Goal: Use online tool/utility: Use online tool/utility

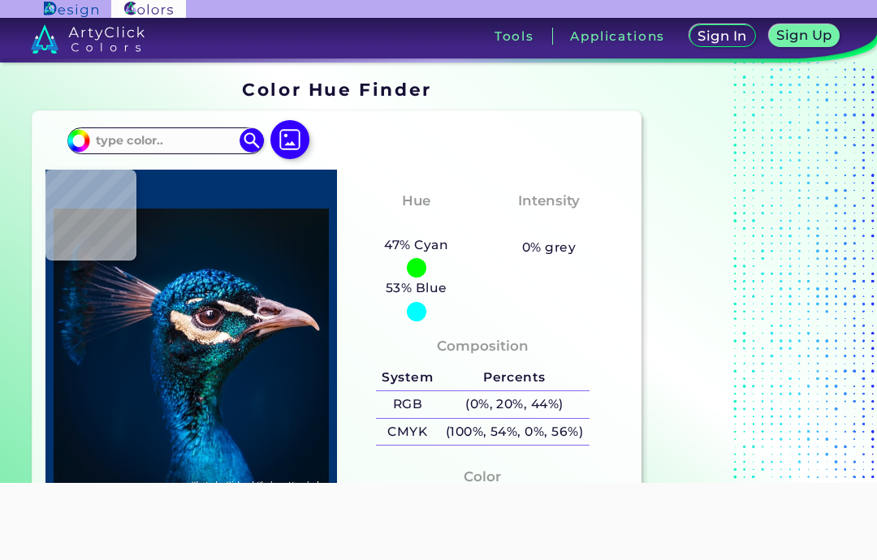
scroll to position [14, 0]
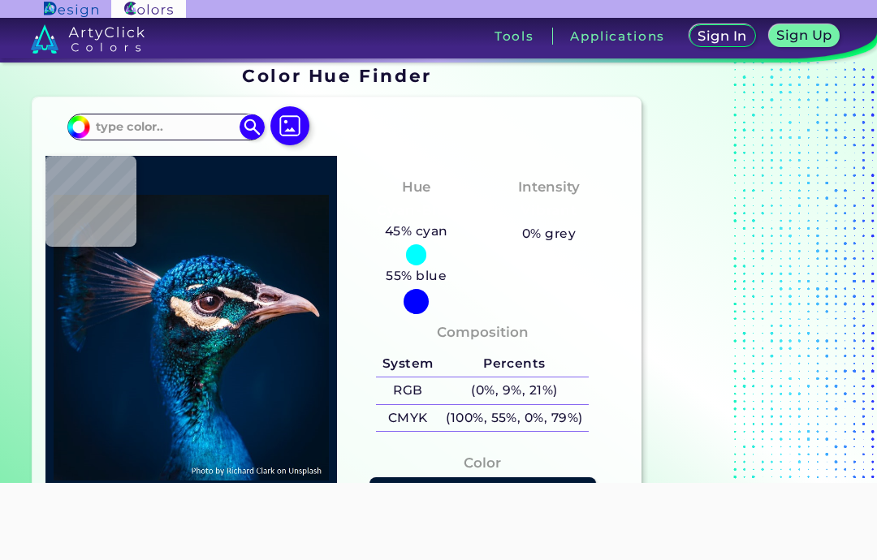
type input "#001835"
type input "#112746"
type input "#1b2644"
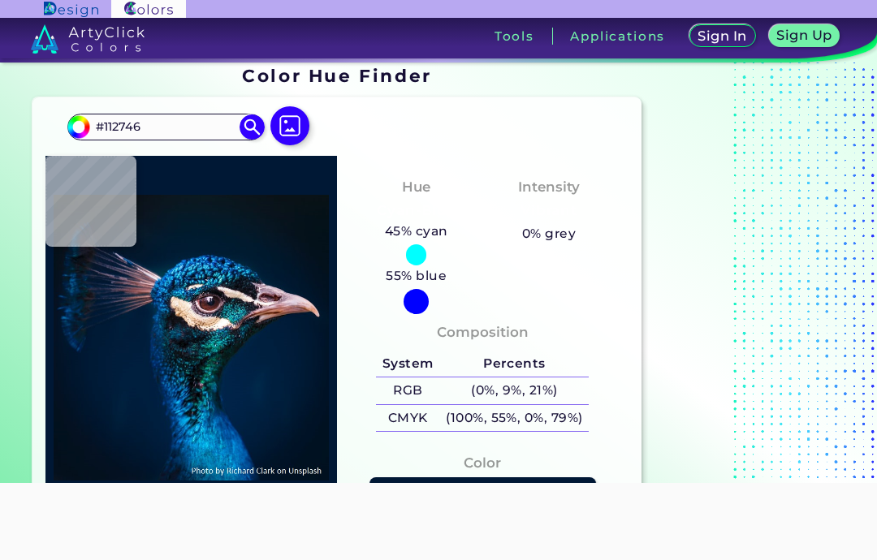
type input "#1B2644"
type input "#071c37"
type input "#071C37"
type input "#101f36"
type input "#101F36"
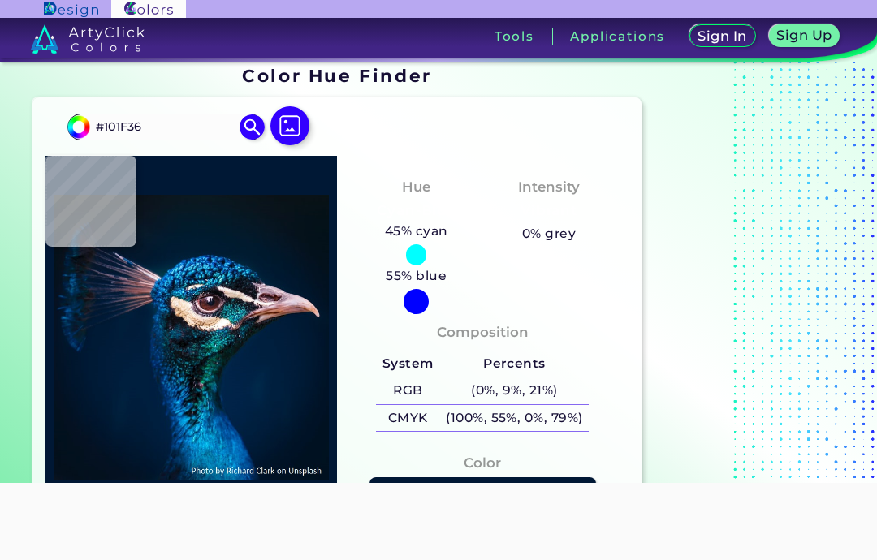
type input "#3d3f55"
type input "#3D3F55"
type input "#09192b"
type input "#09192B"
type input "#0e1a28"
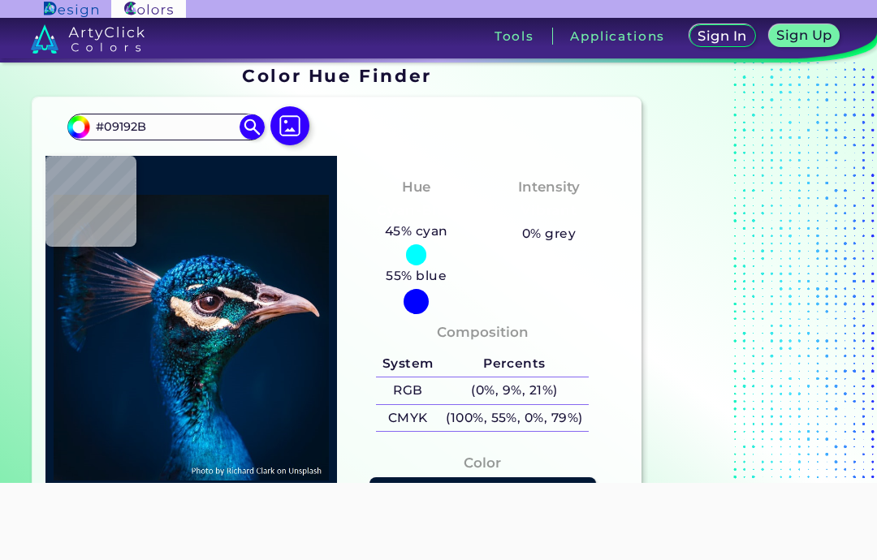
type input "#0E1A28"
type input "#171a23"
type input "#171A23"
type input "#1e1925"
type input "#1E1925"
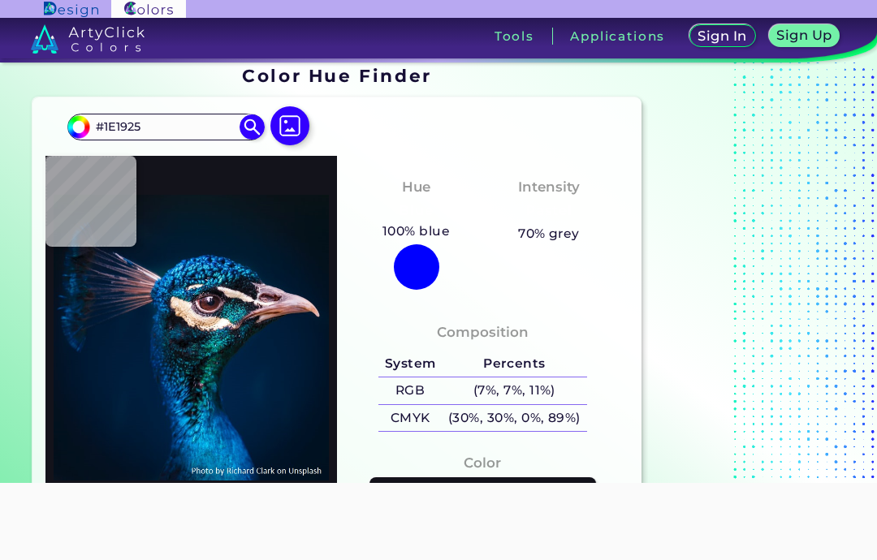
type input "#13131b"
type input "#13131B"
type input "#14141e"
type input "#14141E"
type input "#191925"
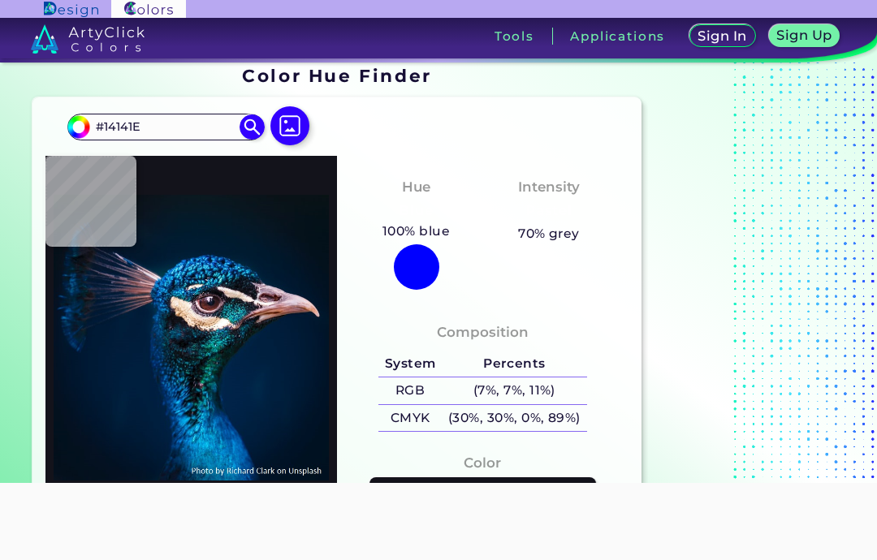
type input "#191925"
type input "#1c1c28"
type input "#1C1C28"
type input "#1d1d29"
type input "#1D1D29"
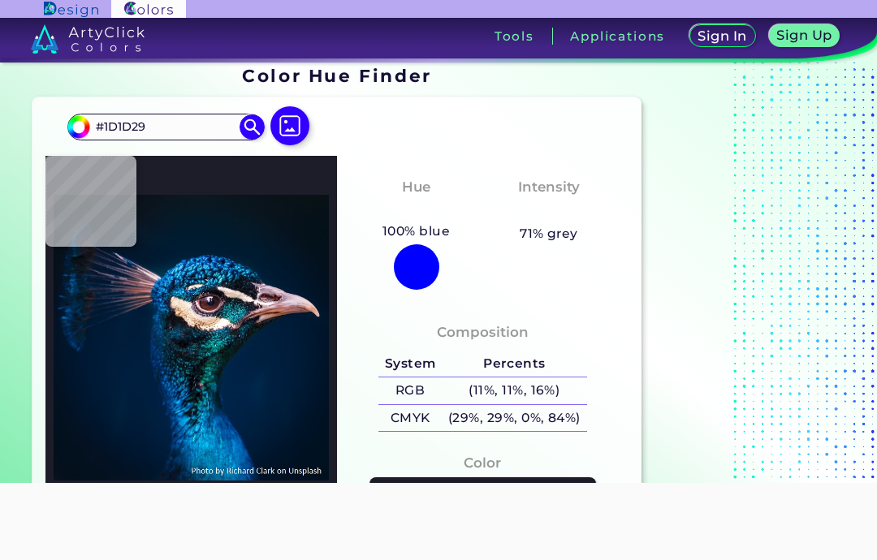
type input "#1c1c28"
type input "#1C1C28"
type input "#201e29"
type input "#201E29"
type input "#191721"
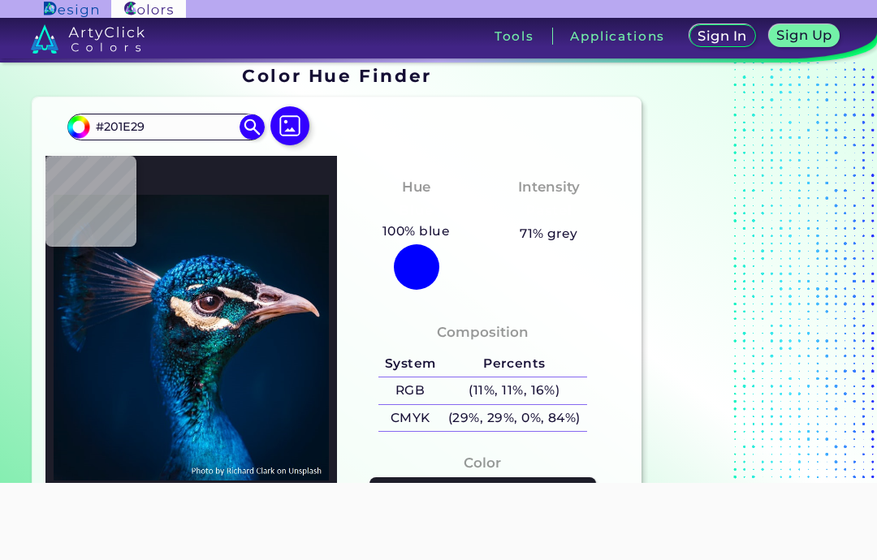
type input "#191721"
type input "#18151c"
type input "#18151C"
type input "#181921"
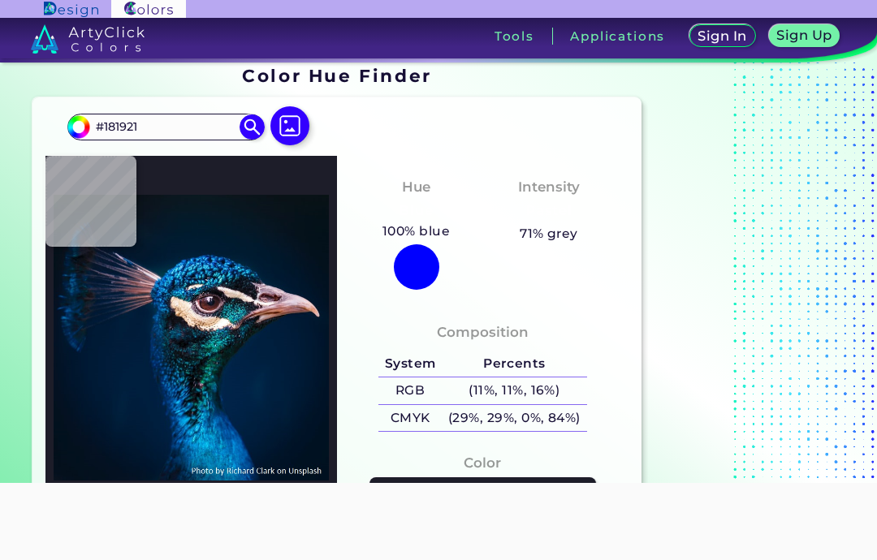
type input "#08172d"
type input "#08172D"
type input "#0a1c34"
type input "#0A1C34"
type input "#091e3b"
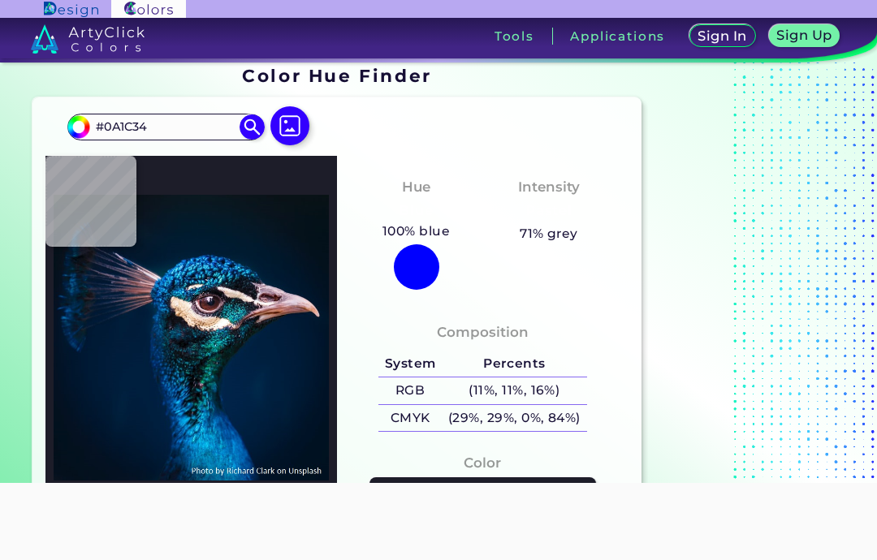
type input "#091E3B"
type input "#001a31"
type input "#001A31"
type input "#01233f"
type input "#01233F"
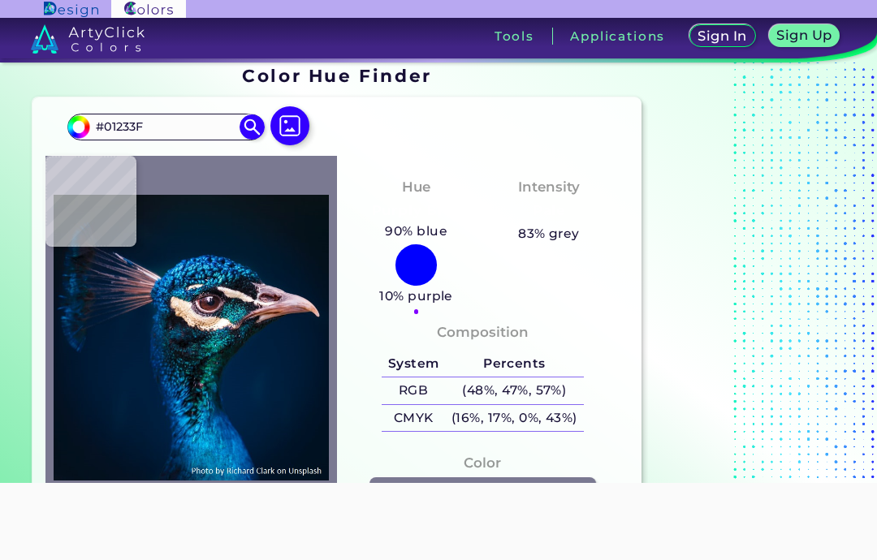
type input "#7a7991"
type input "#7A7991"
type input "#b19ba5"
type input "#B19BA5"
type input "#816b86"
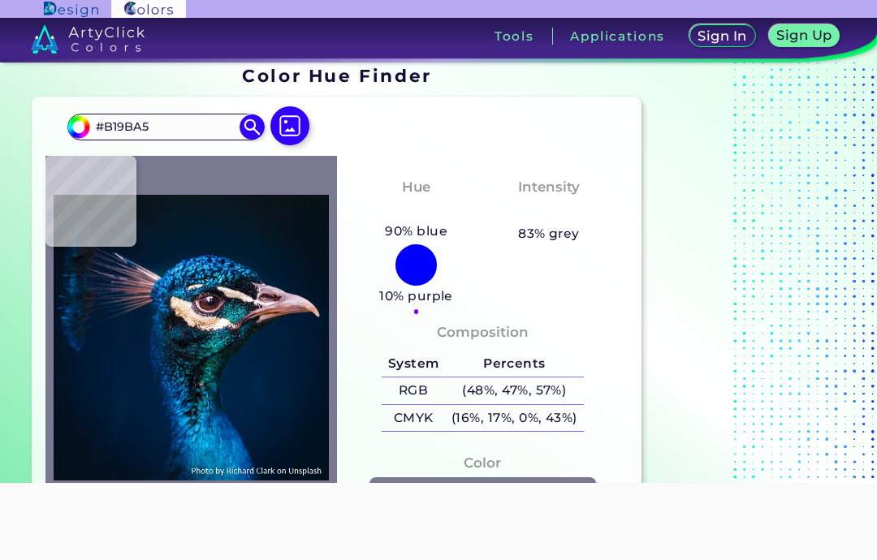
type input "#816B86"
type input "#187dca"
type input "#187DCA"
type input "#108dcb"
type input "#108DCB"
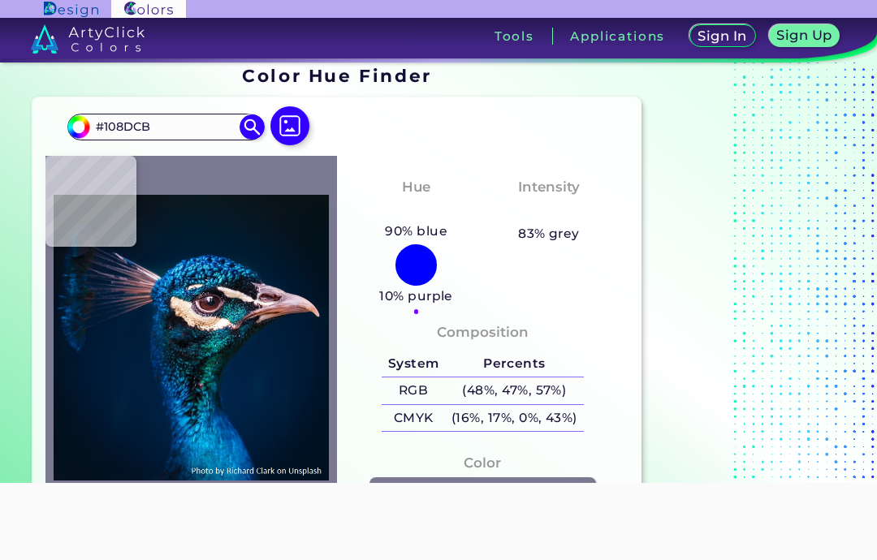
type input "#1d5a87"
type input "#1D5A87"
type input "#221e29"
type input "#221E29"
type input "#fee1ca"
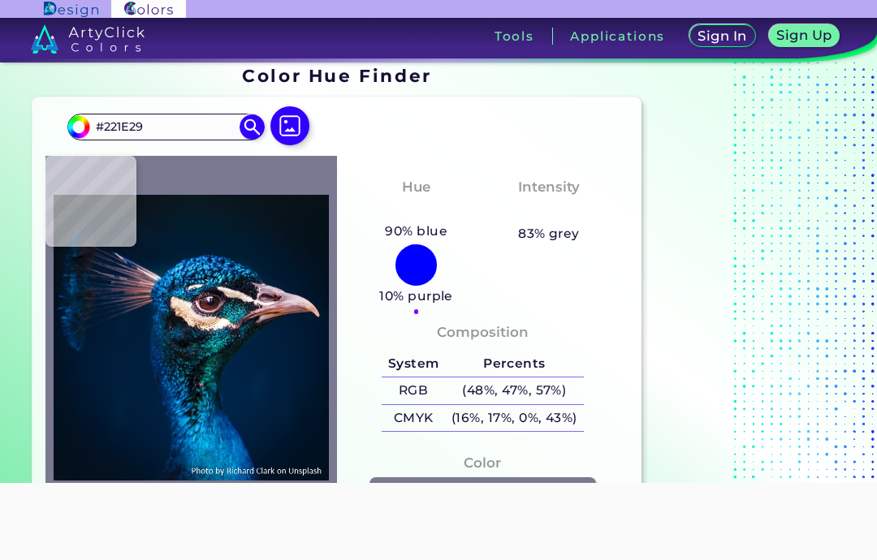
type input "#FEE1CA"
type input "#0e0e16"
type input "#0E0E16"
type input "#5c575b"
type input "#5C575B"
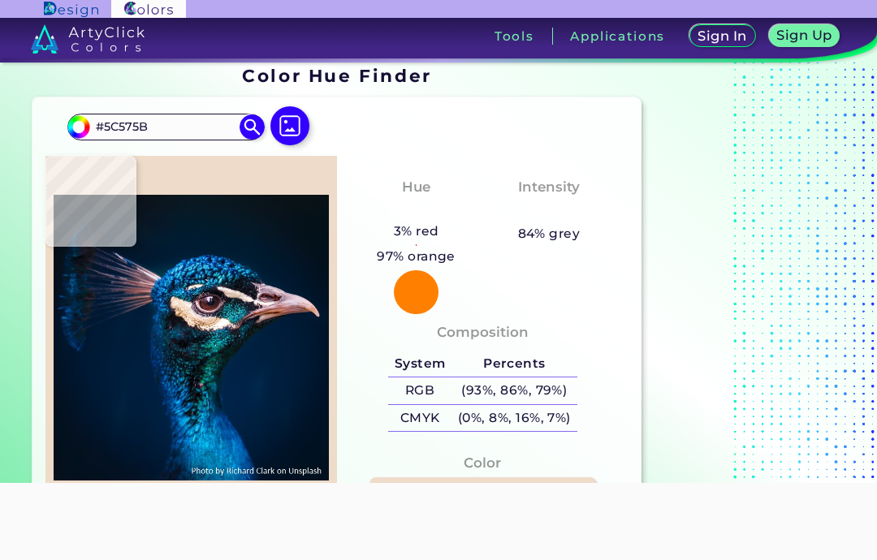
type input "#eedbc9"
type input "#EEDBC9"
type input "#5d4035"
type input "#5D4035"
type input "#2c1f23"
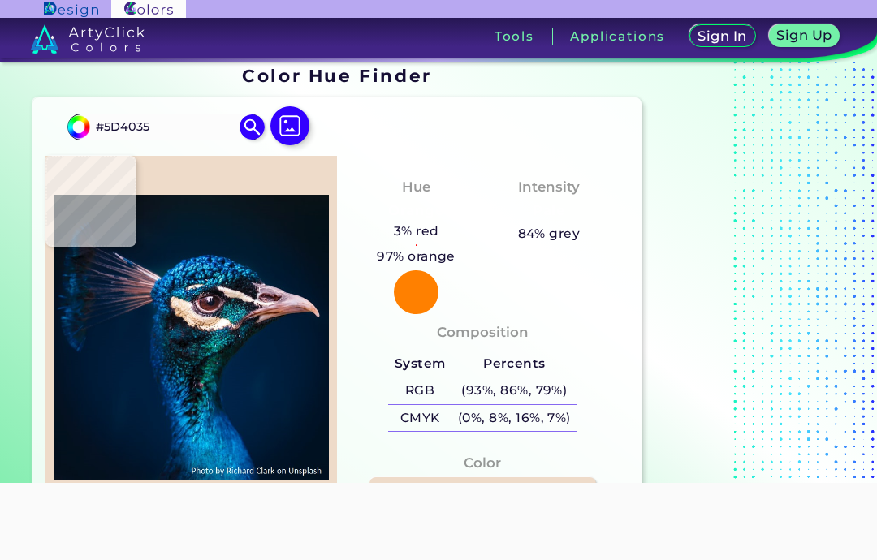
type input "#2C1F23"
type input "#634e4d"
type input "#634E4D"
type input "#e2c8b9"
type input "#E2C8B9"
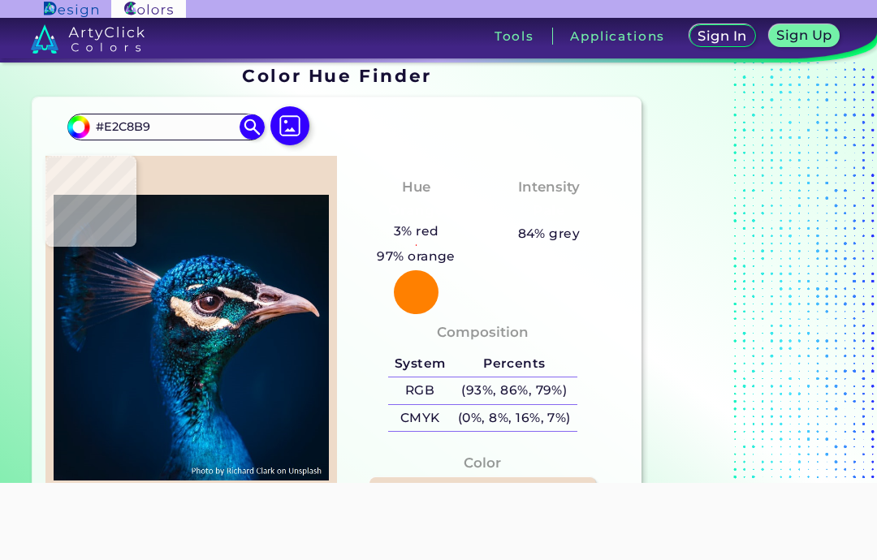
type input "#976a57"
type input "#976A57"
type input "#e2b796"
type input "#E2B796"
type input "#f8d1bd"
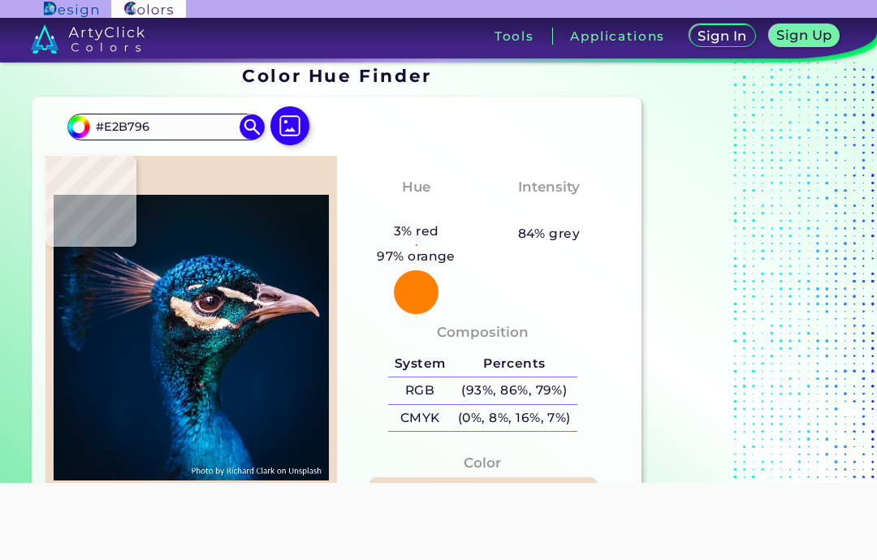
type input "#F8D1BD"
type input "#f1e0d7"
type input "#F1E0D7"
type input "#937d88"
type input "#937D88"
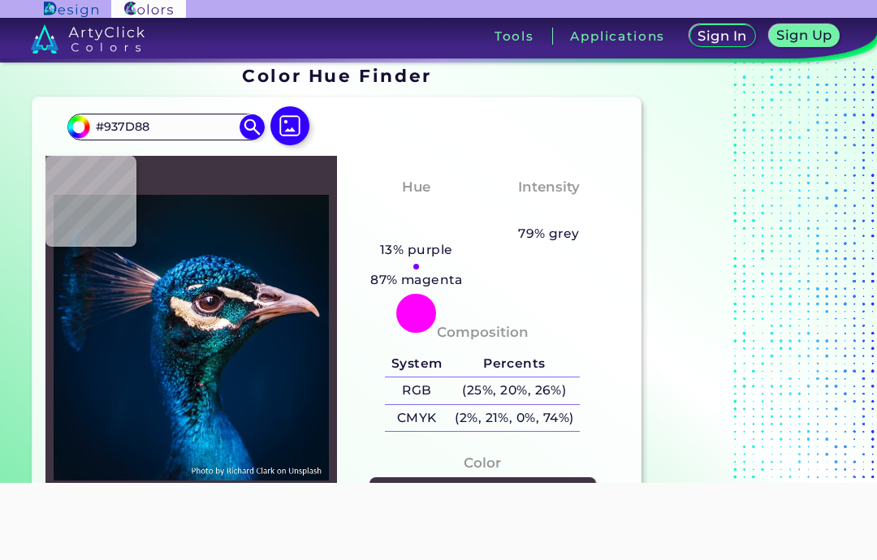
type input "#413442"
type input "#be9ea9"
type input "#BE9EA9"
type input "#612e2c"
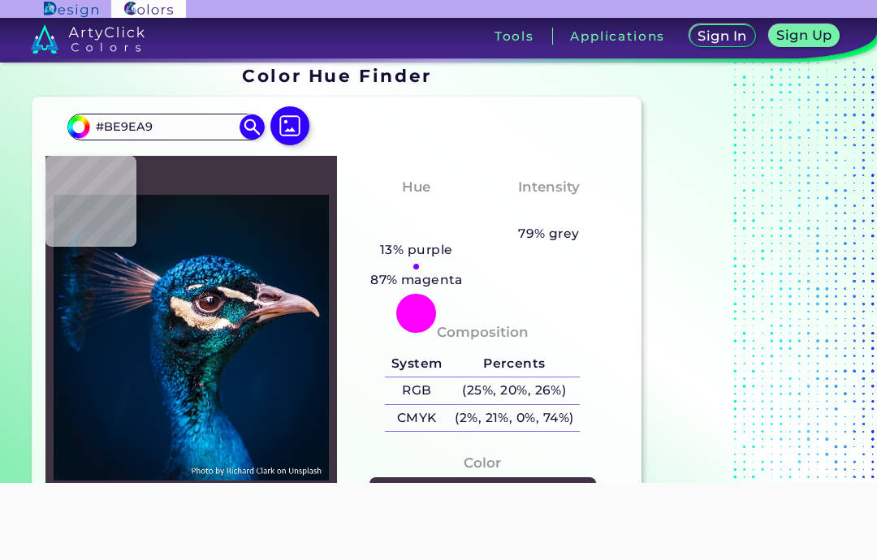
type input "#612E2C"
type input "#6f3430"
type input "#6F3430"
type input "#4c2b35"
type input "#4C2B35"
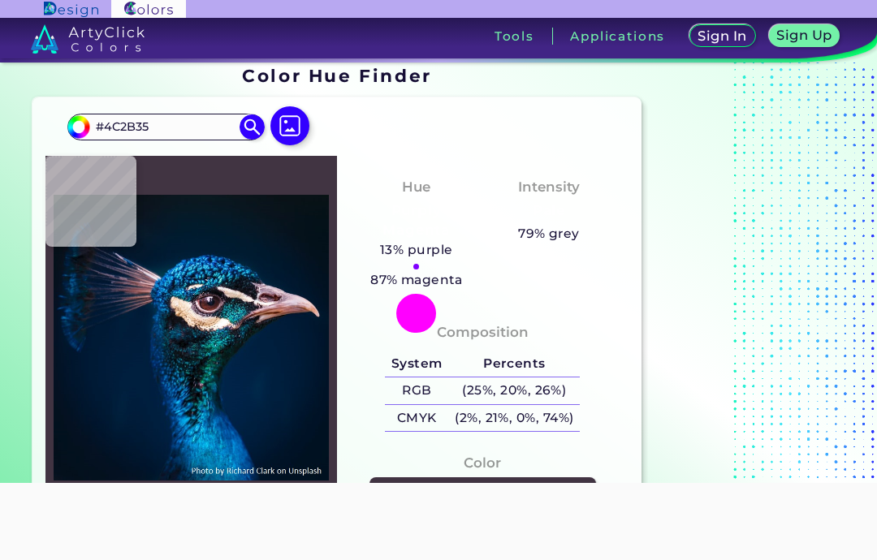
type input "#5b4355"
type input "#5B4355"
type input "#5d5061"
type input "#5D5061"
type input "#4c4253"
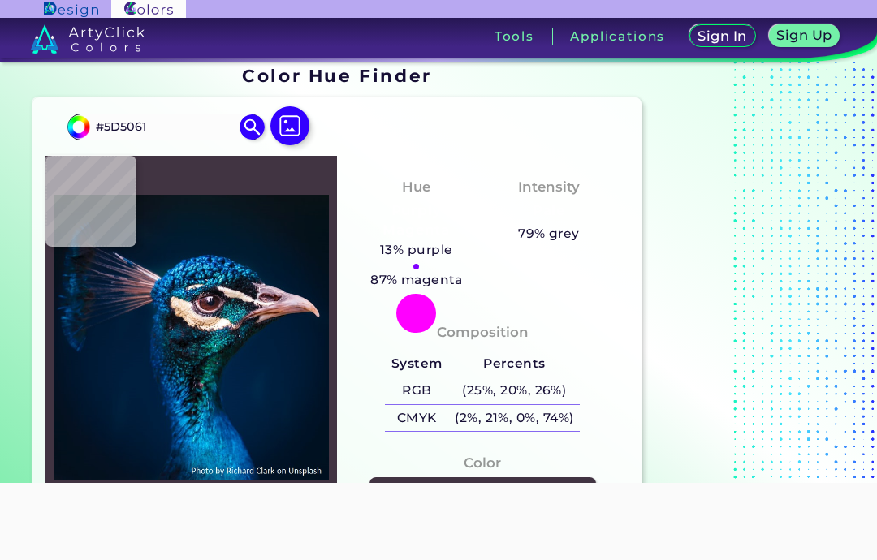
type input "#4C4253"
type input "#1e1522"
type input "#1E1522"
type input "#120812"
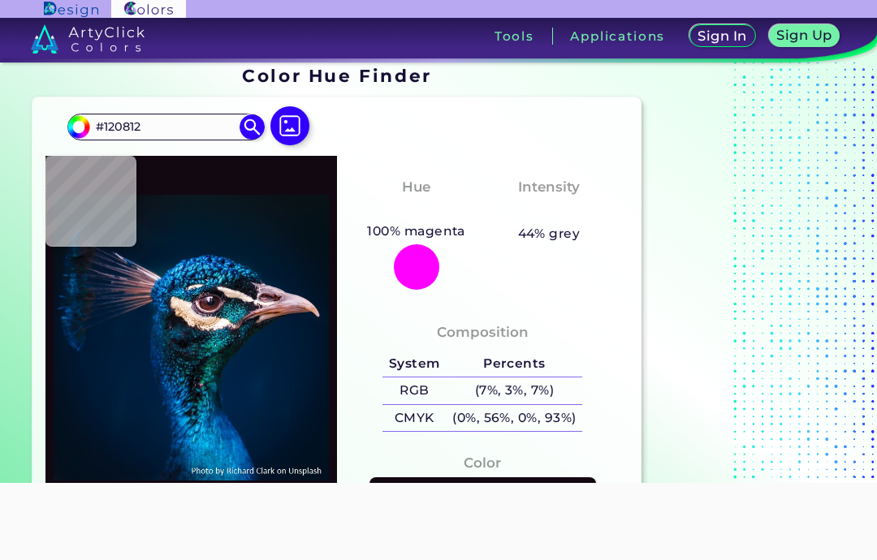
type input "#291d24"
type input "#291D24"
type input "#4a2124"
type input "#4A2124"
type input "#562828"
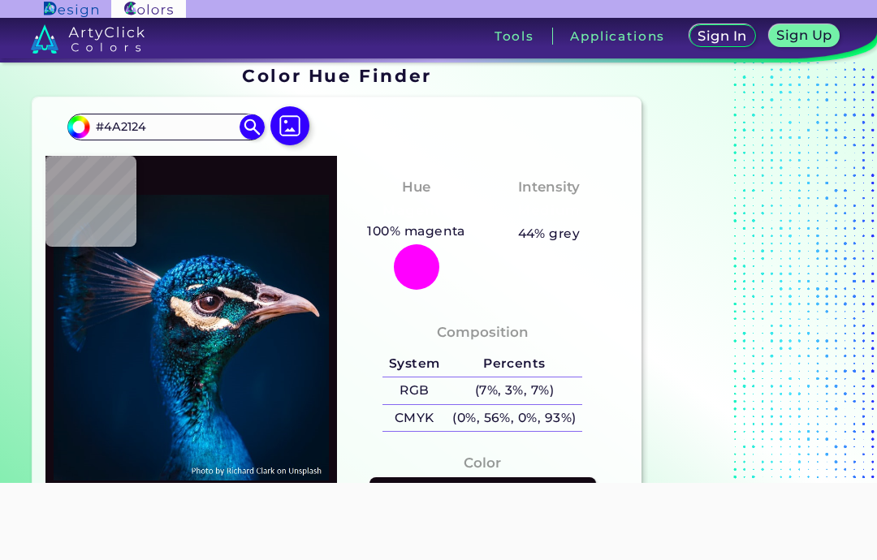
type input "#562828"
type input "#4f2526"
type input "#4F2526"
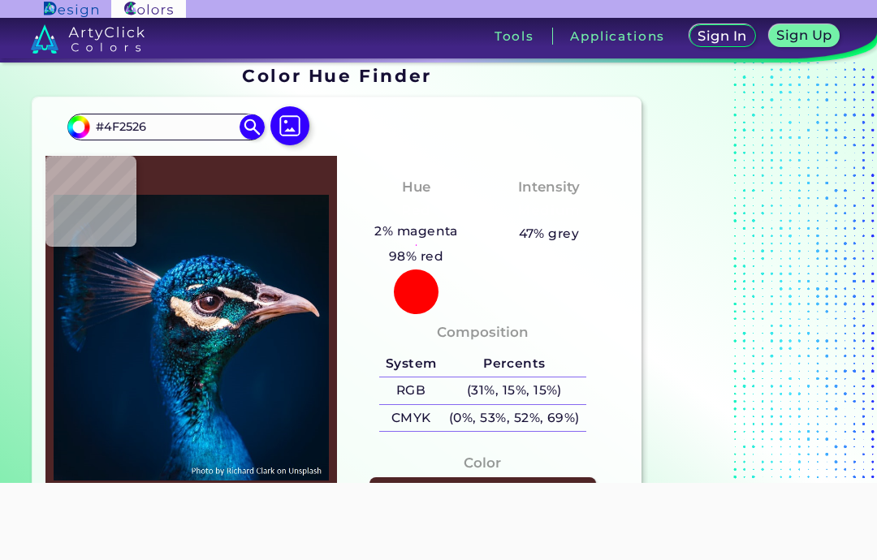
type input "#3d1d20"
type input "#3D1D20"
type input "#0d0d16"
type input "#0D0D16"
type input "#0f0e1b"
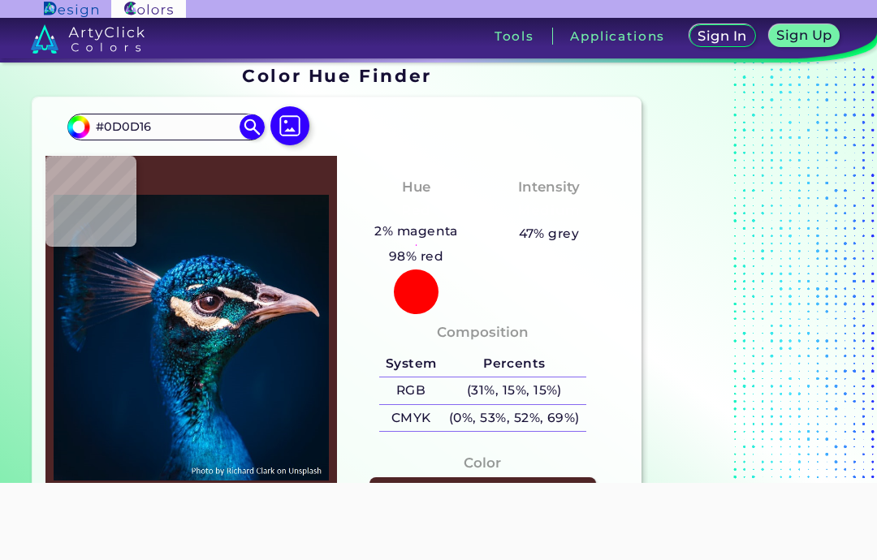
type input "#0F0E1B"
type input "#201d2e"
type input "#201D2E"
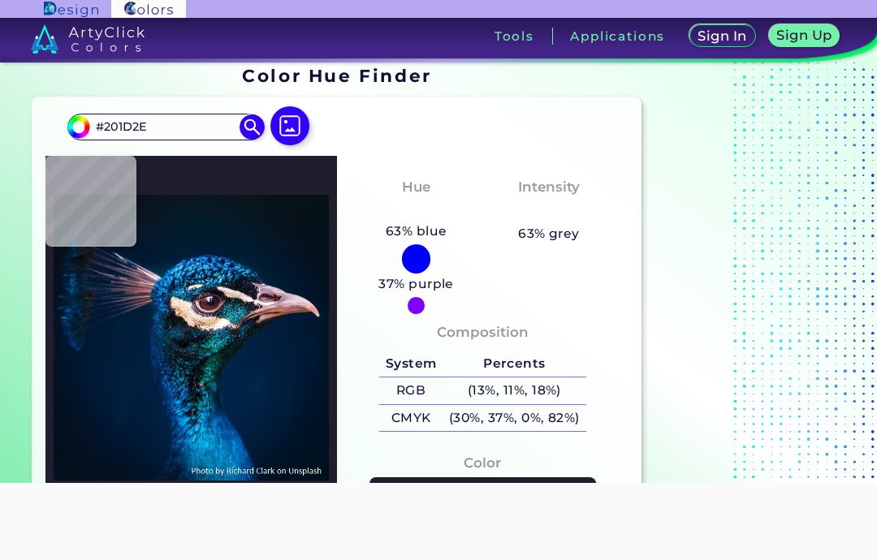
type input "#1e1522"
type input "#1E1522"
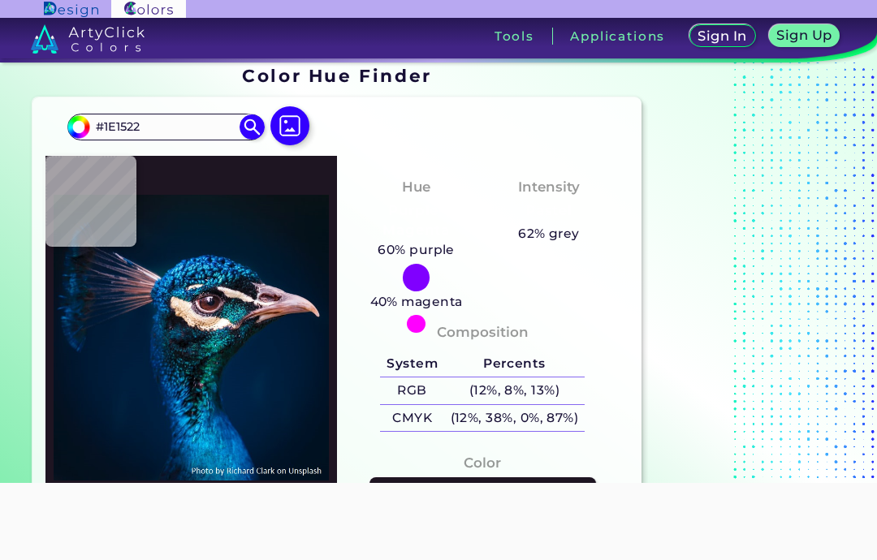
type input "#201d2e"
type input "#201D2E"
type input "#100e25"
type input "#100E25"
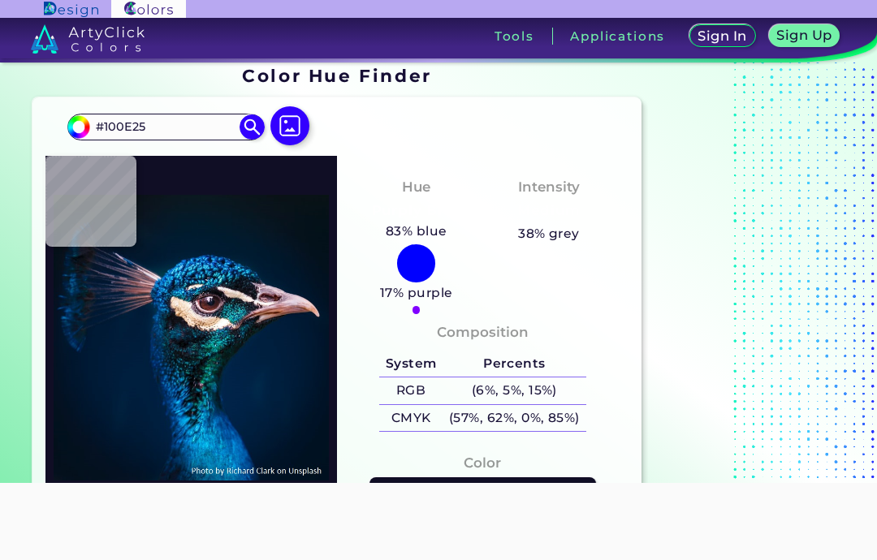
type input "#12172e"
type input "#12172E"
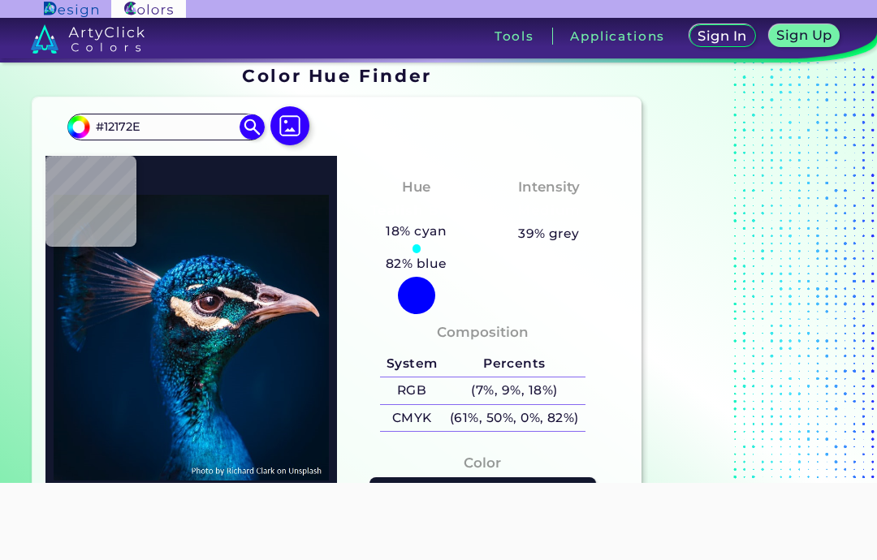
type input "#47455d"
type input "#47455D"
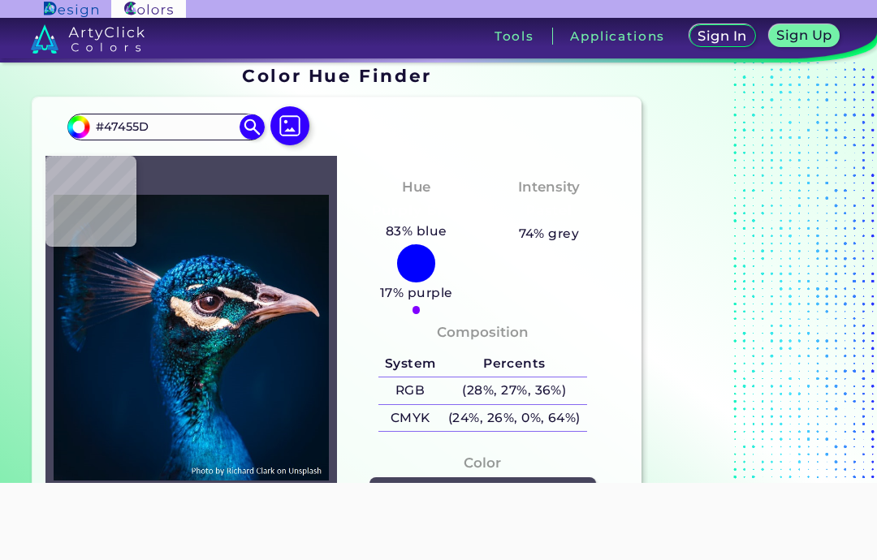
type input "#181020"
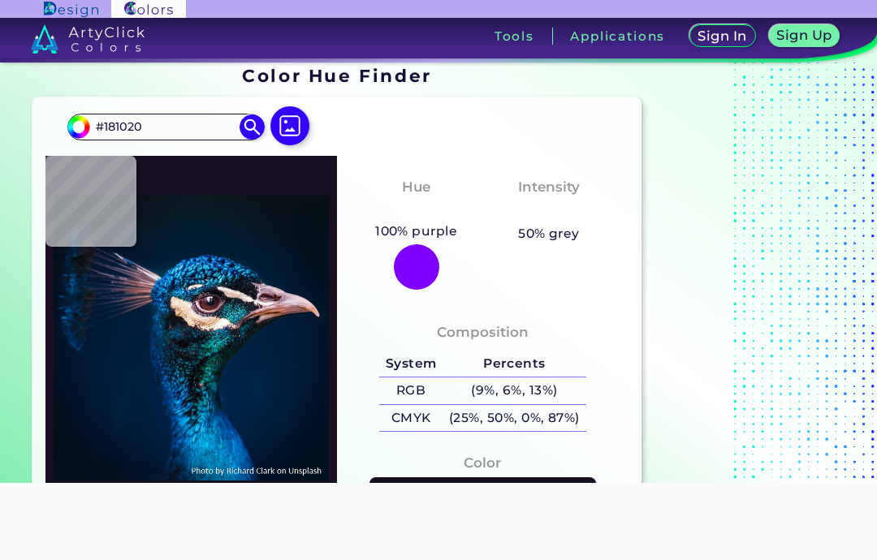
type input "#001d3c"
type input "#001D3C"
type input "#001d3b"
type input "#001D3B"
type input "#7d6173"
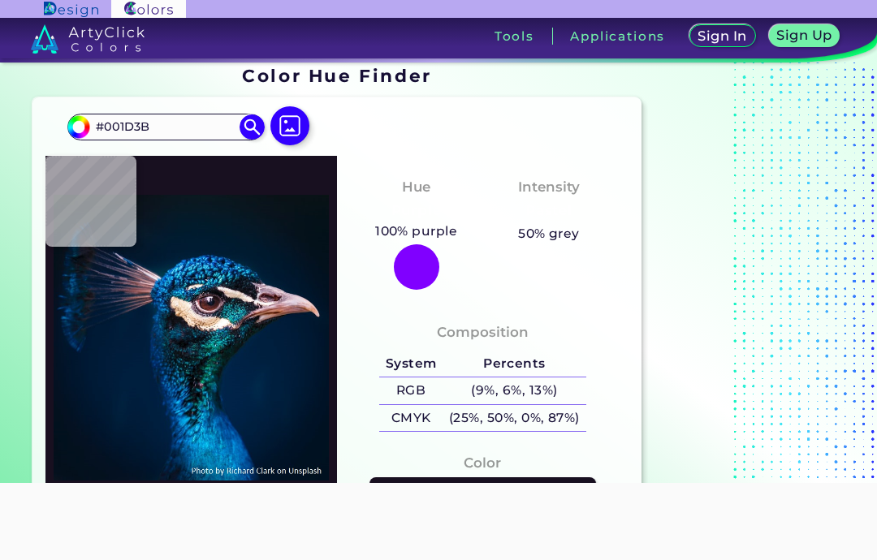
type input "#7D6173"
type input "#484c67"
type input "#484C67"
type input "#102749"
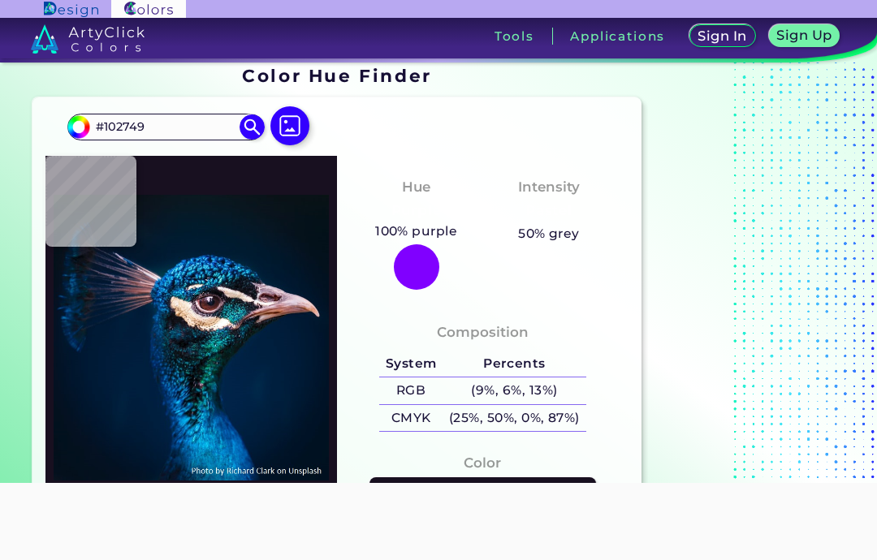
type input "#031835"
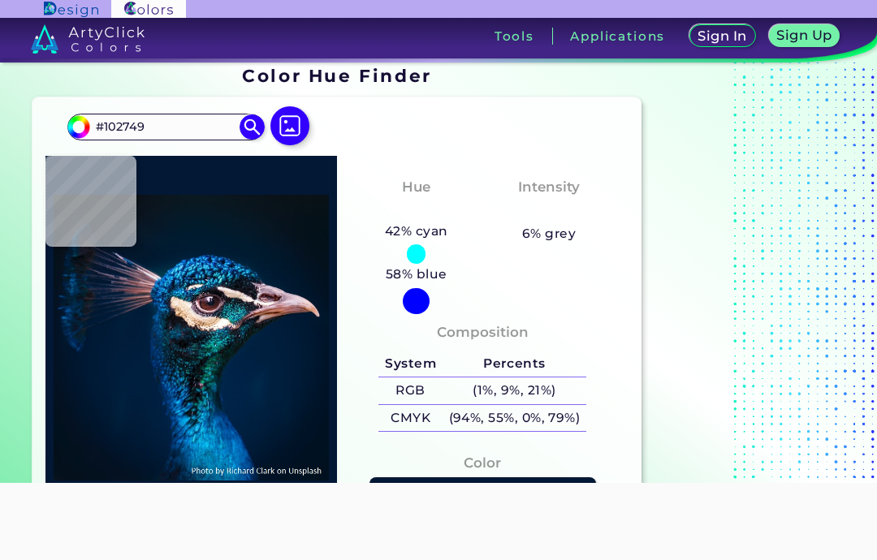
type input "#031835"
type input "#031c32"
type input "#031C32"
type input "#01192e"
type input "#01192E"
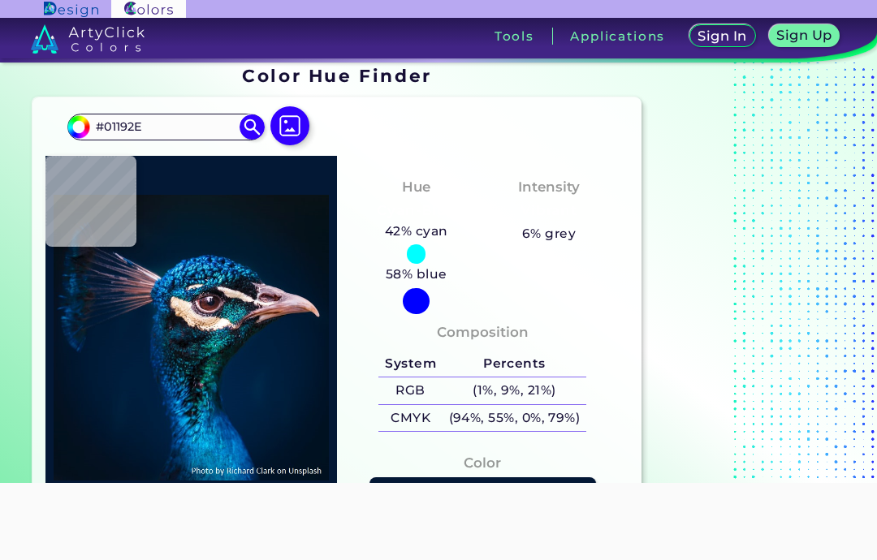
type input "#02172c"
type input "#02172C"
type input "#04162a"
type input "#04162A"
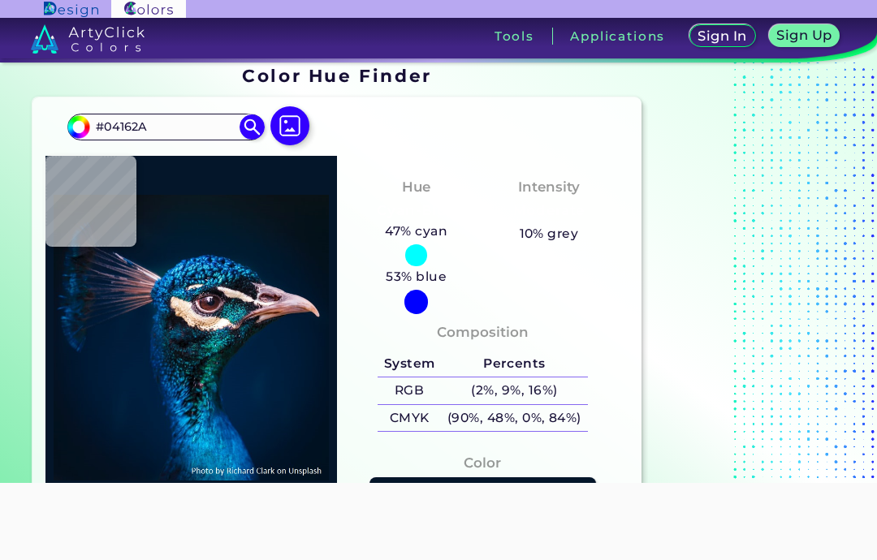
click at [287, 131] on img at bounding box center [289, 125] width 39 height 39
click at [0, 0] on input "file" at bounding box center [0, 0] width 0 height 0
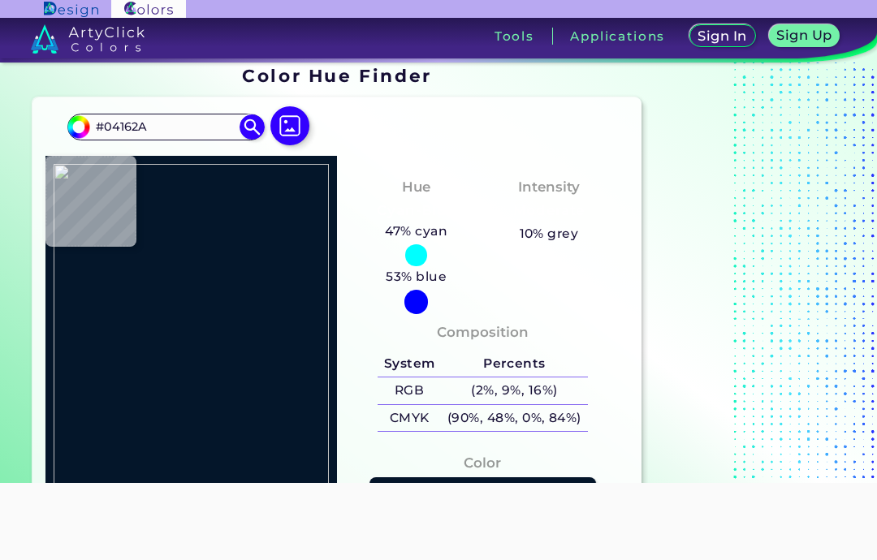
type input "#323232"
type input "#64ff64"
type input "#64FF64"
